Goal: Task Accomplishment & Management: Manage account settings

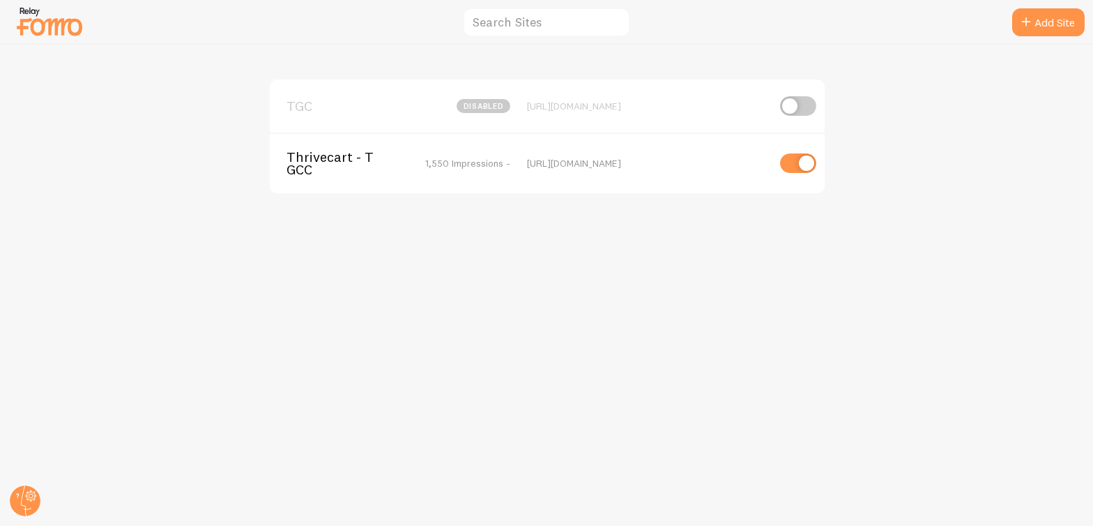
click at [346, 155] on span "Thrivecart - TGCC" at bounding box center [342, 164] width 112 height 26
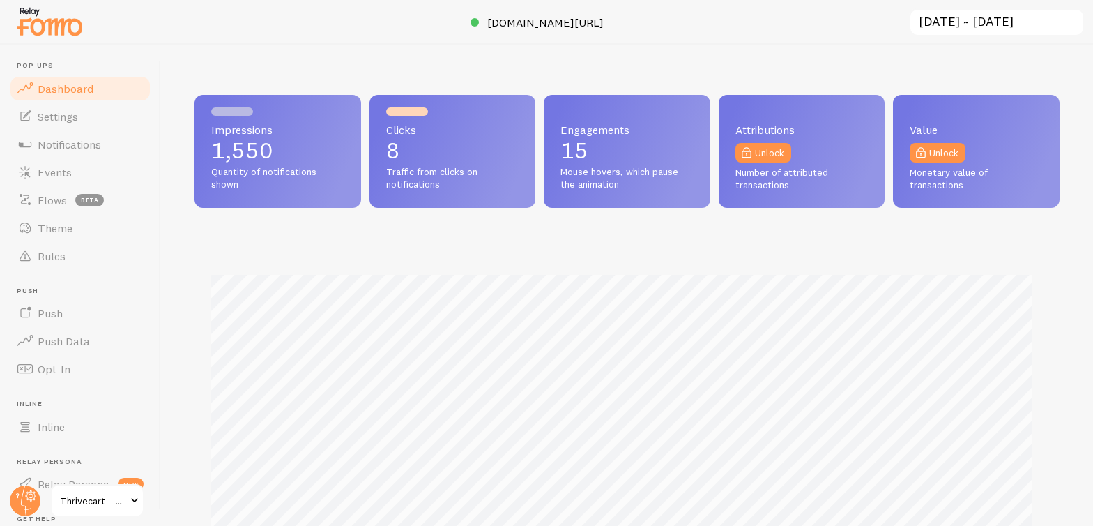
scroll to position [366, 854]
click at [66, 174] on span "Events" at bounding box center [55, 172] width 34 height 14
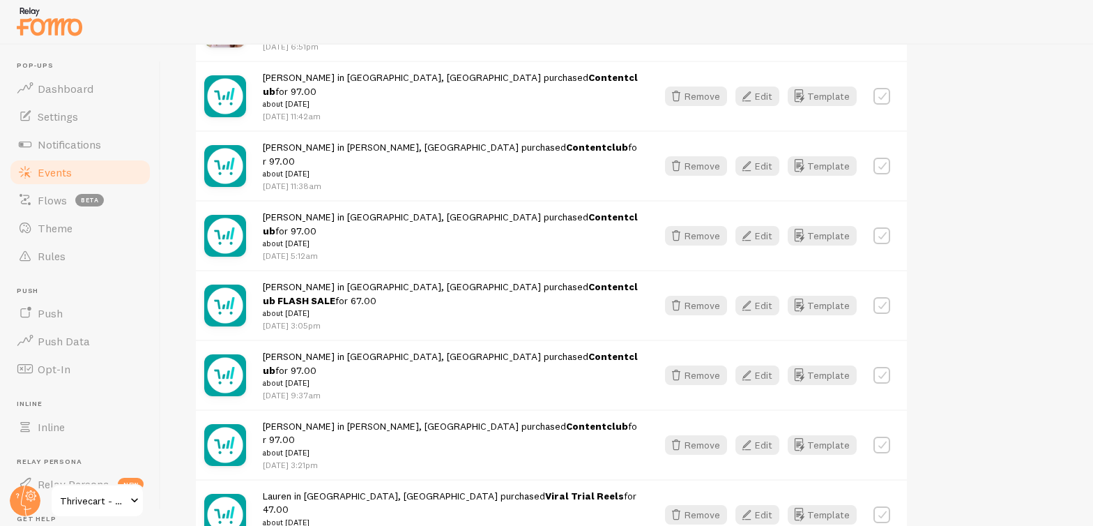
scroll to position [1827, 0]
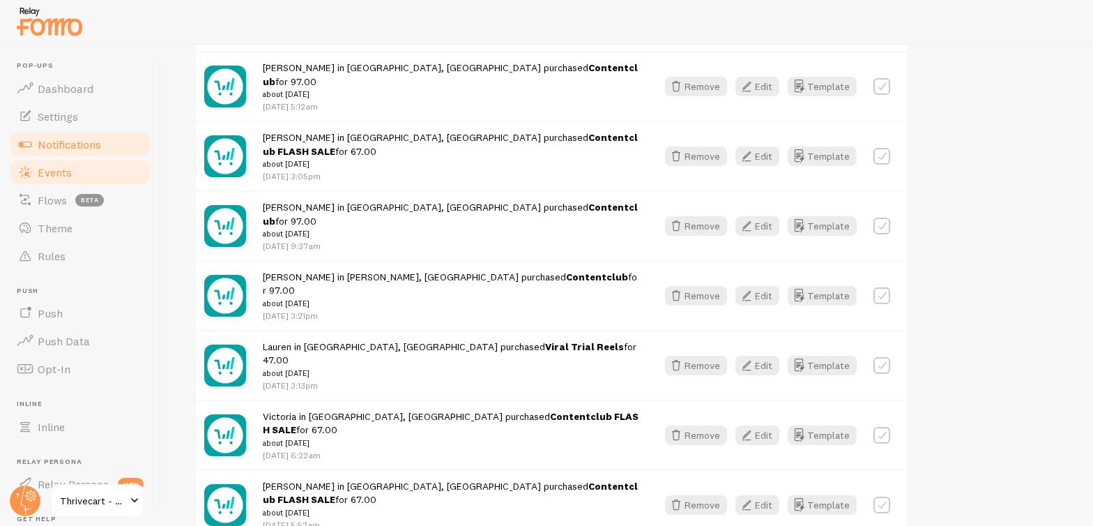
click at [91, 141] on span "Notifications" at bounding box center [69, 144] width 63 height 14
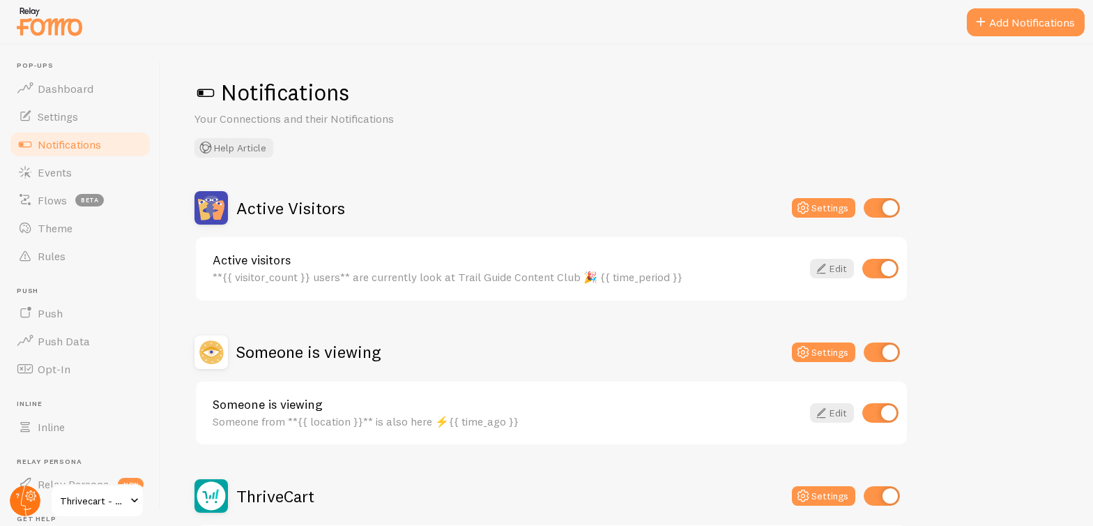
click at [14, 493] on circle at bounding box center [25, 500] width 31 height 31
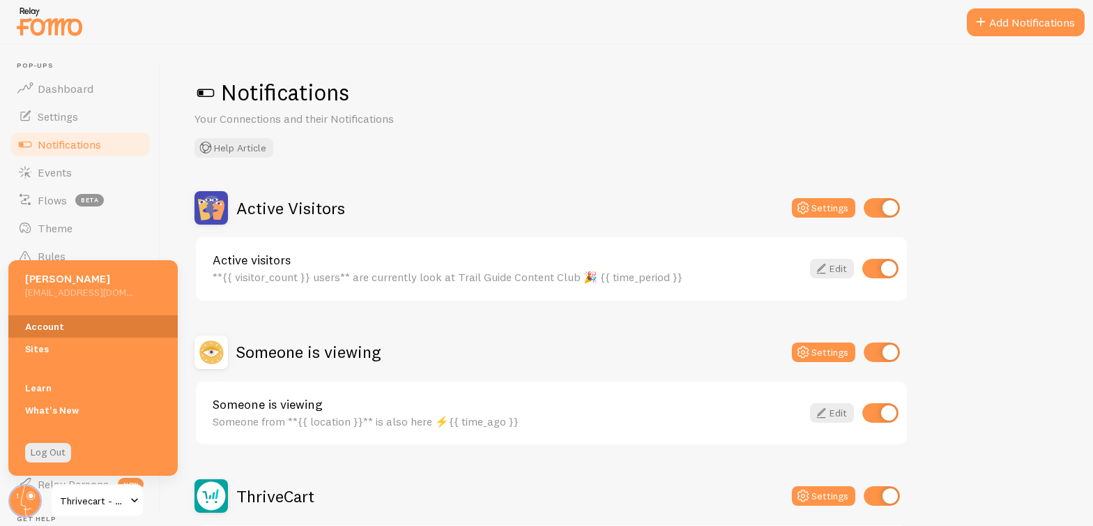
click at [41, 321] on link "Account" at bounding box center [92, 326] width 169 height 22
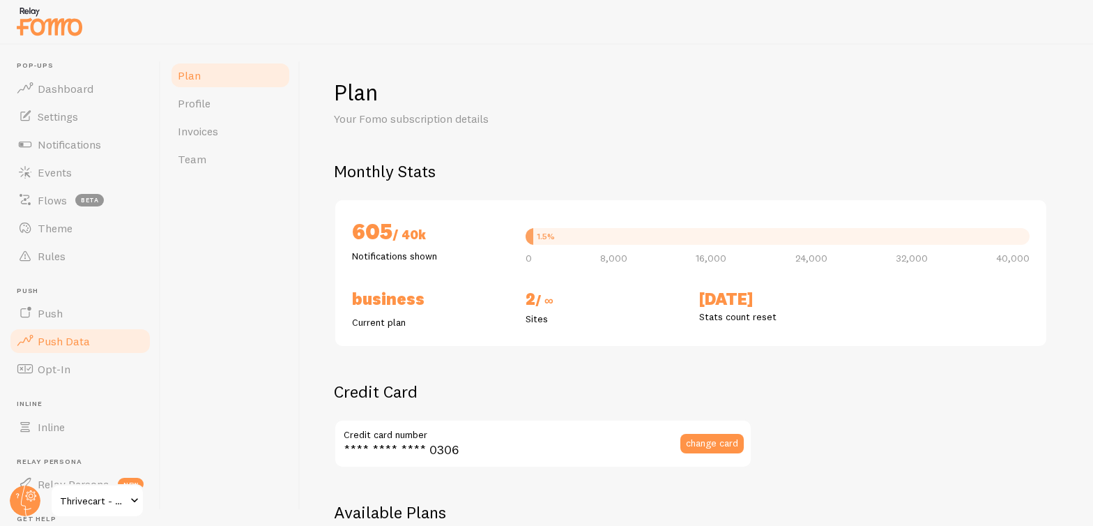
checkbox input "true"
